Goal: Book appointment/travel/reservation

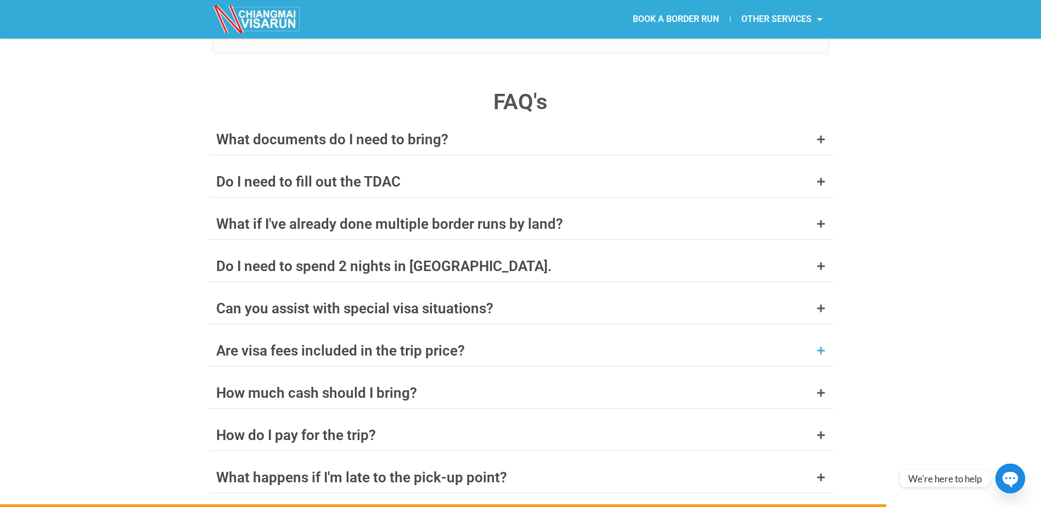
scroll to position [4225, 0]
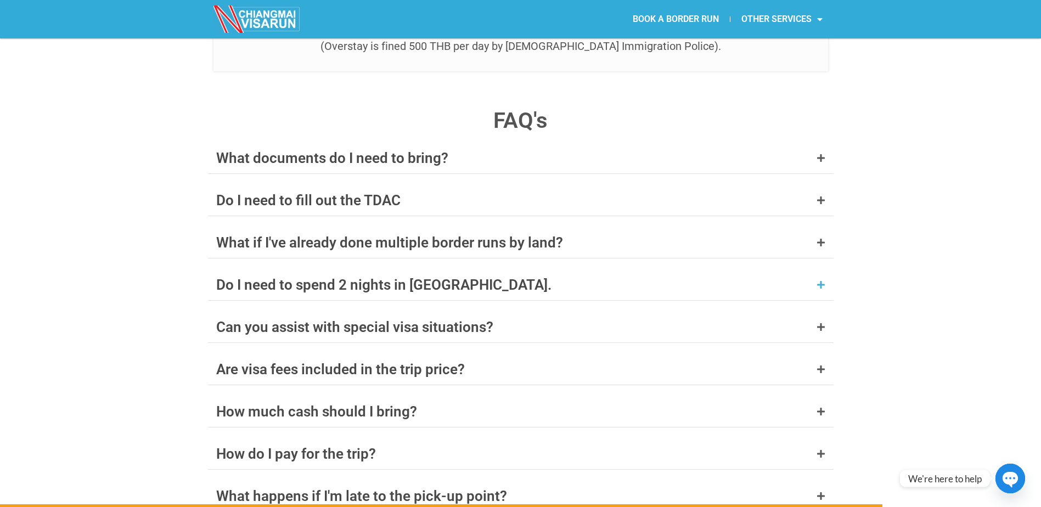
click at [816, 280] on icon at bounding box center [820, 284] width 9 height 9
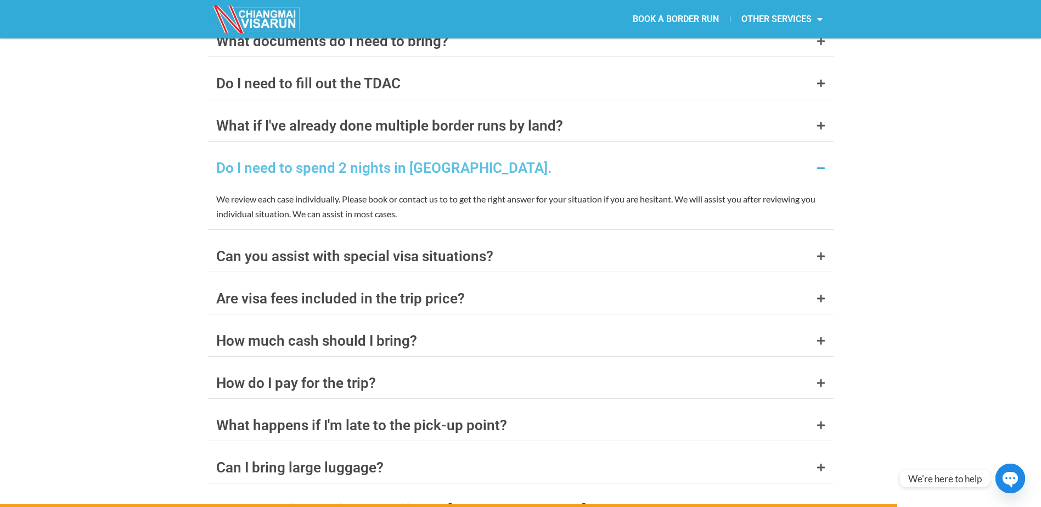
scroll to position [4390, 0]
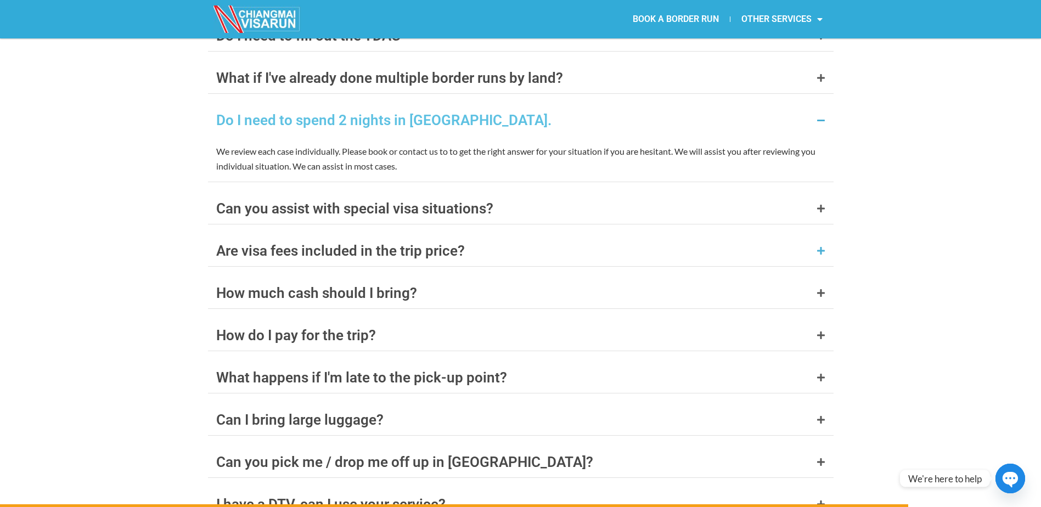
click at [823, 246] on icon at bounding box center [820, 250] width 9 height 9
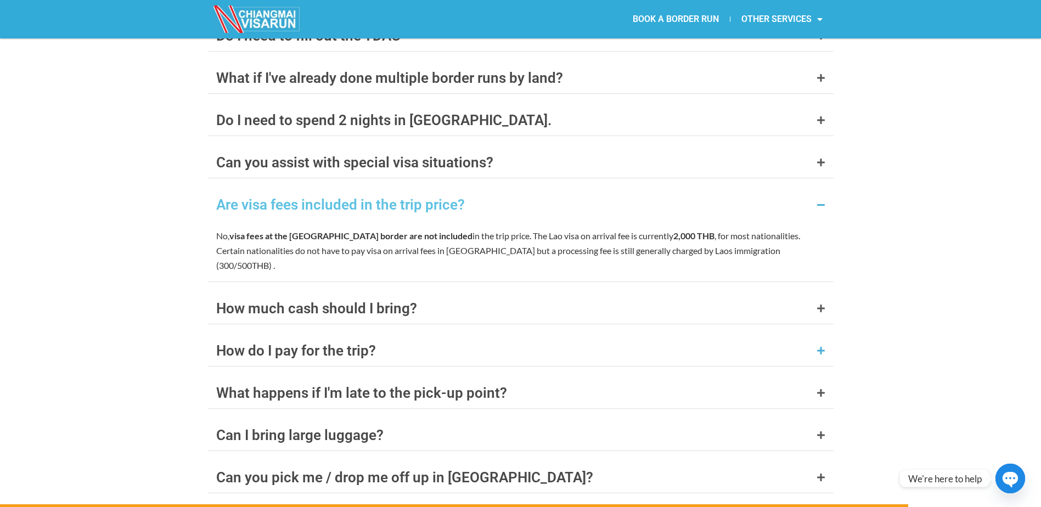
click at [816, 346] on icon at bounding box center [820, 350] width 9 height 9
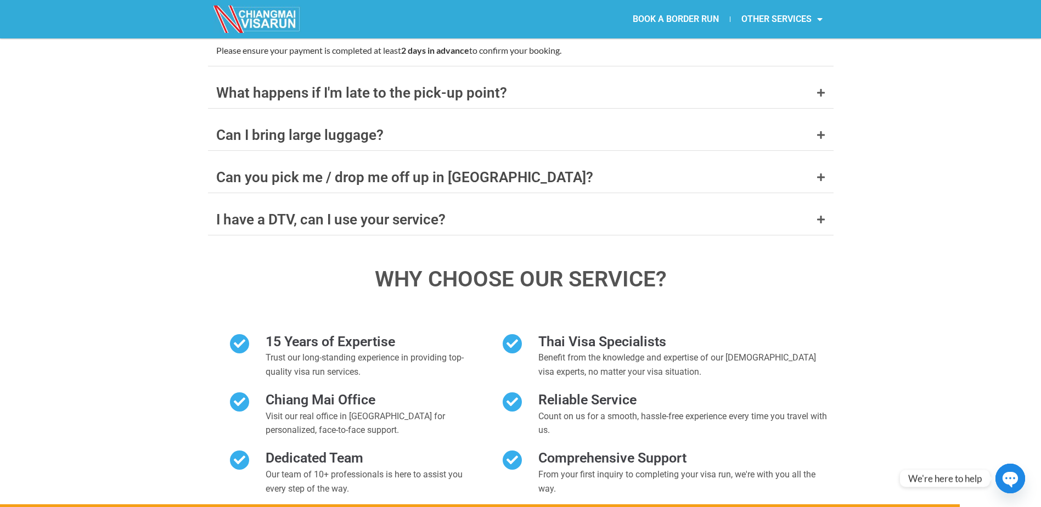
scroll to position [4888, 0]
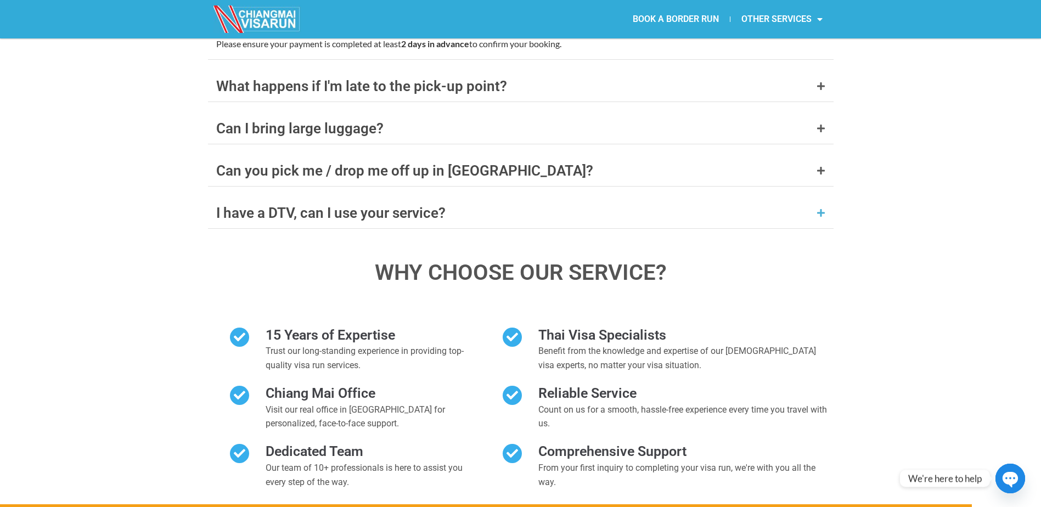
click at [820, 198] on div "I have a DTV, can I use your service?" at bounding box center [521, 213] width 626 height 31
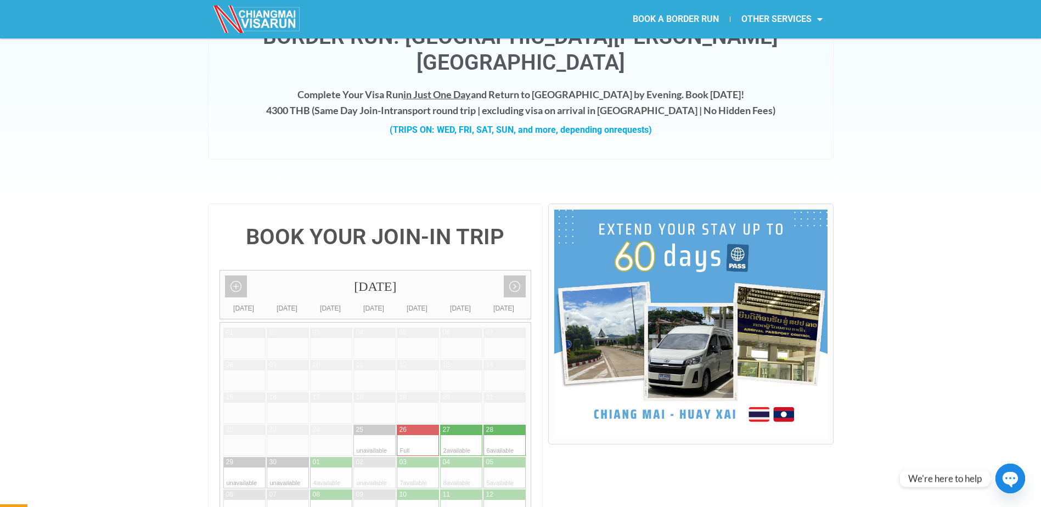
scroll to position [0, 0]
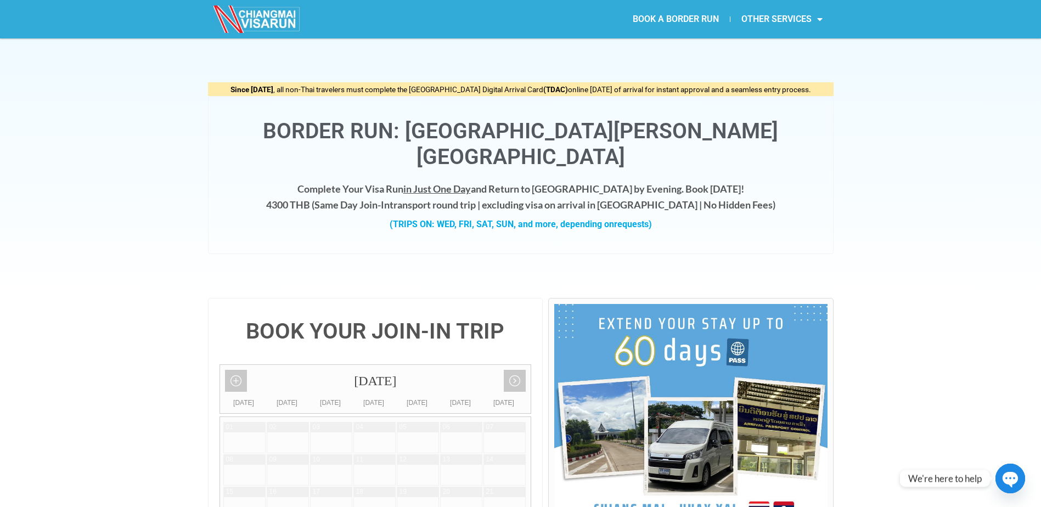
click at [658, 13] on link "BOOK A BORDER RUN" at bounding box center [676, 19] width 108 height 25
